Goal: Navigation & Orientation: Find specific page/section

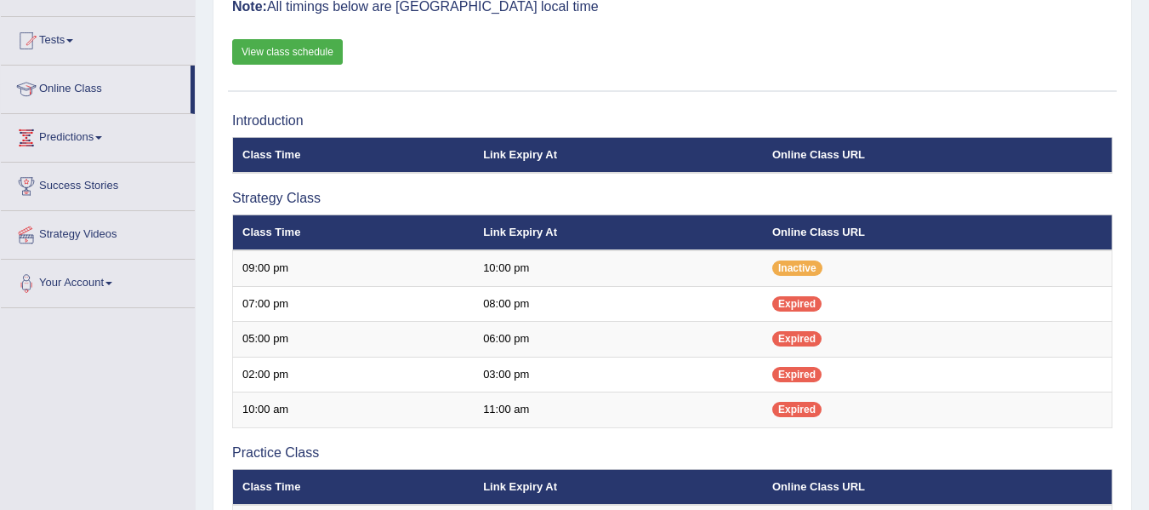
scroll to position [155, 0]
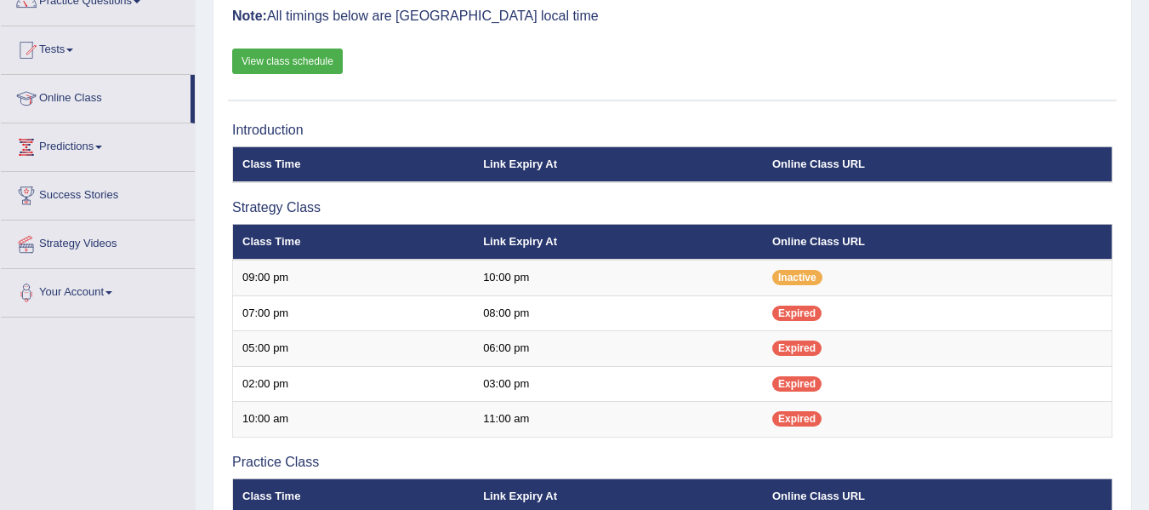
scroll to position [155, 0]
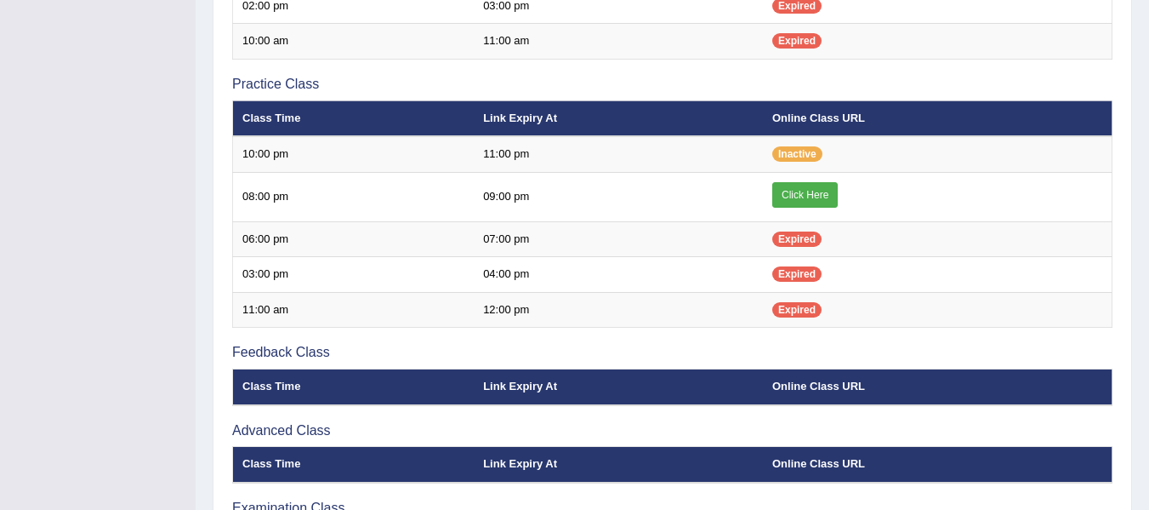
scroll to position [540, 0]
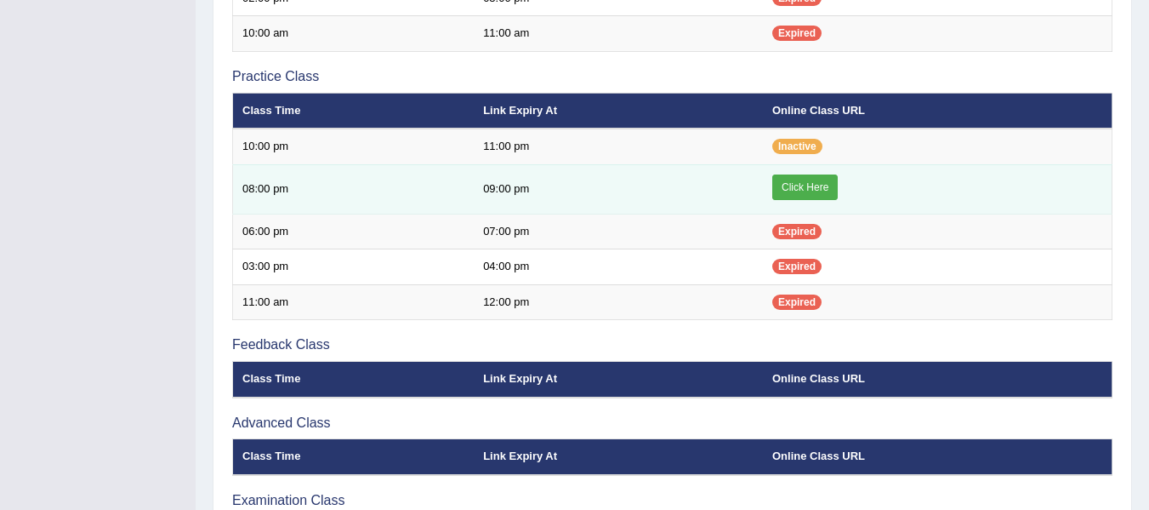
click at [796, 190] on link "Click Here" at bounding box center [805, 187] width 66 height 26
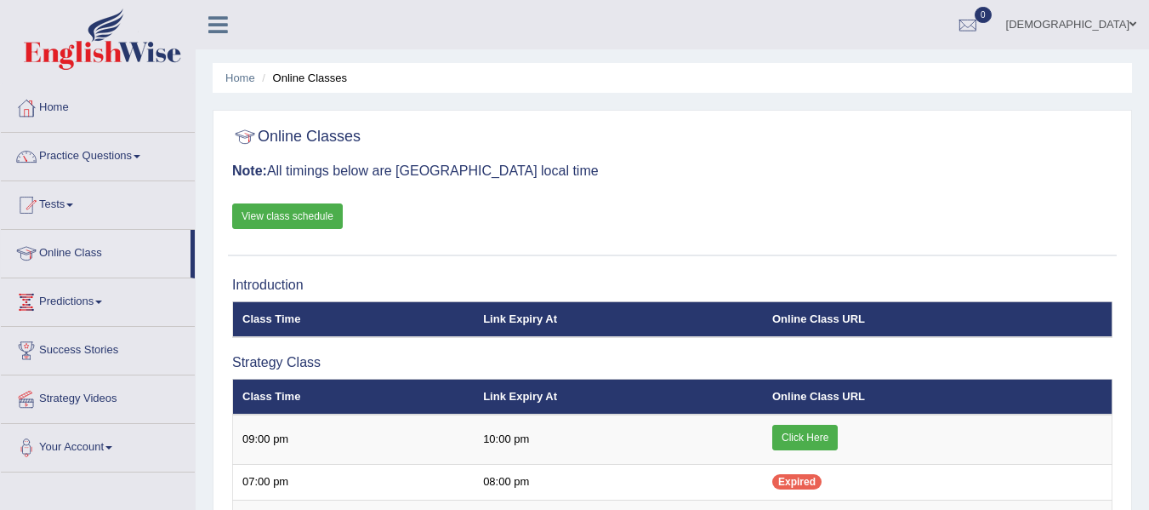
drag, startPoint x: 0, startPoint y: 0, endPoint x: 83, endPoint y: 107, distance: 135.3
click at [83, 107] on link "Home" at bounding box center [98, 105] width 194 height 43
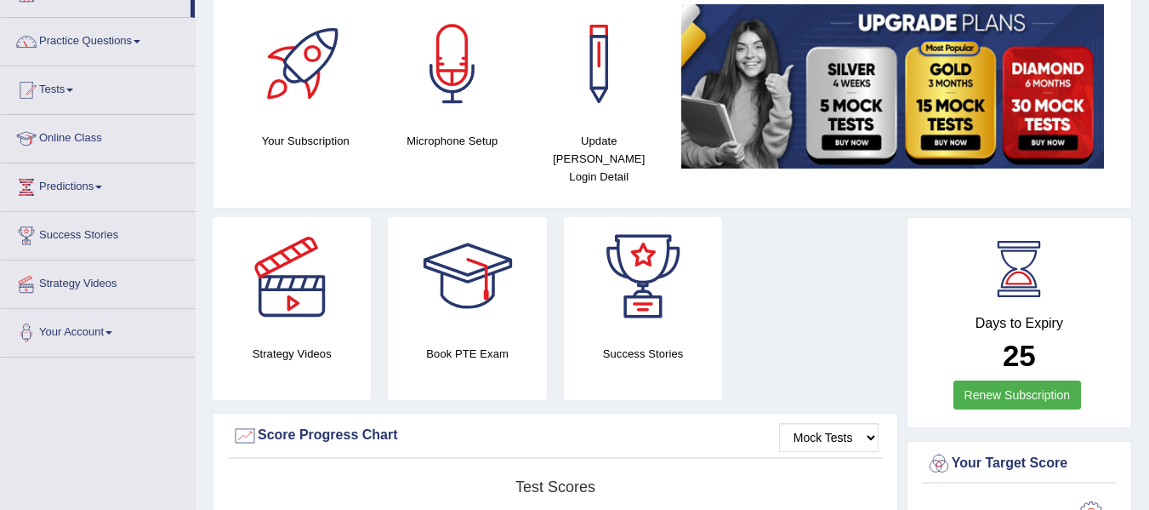
scroll to position [113, 0]
